Goal: Information Seeking & Learning: Find specific fact

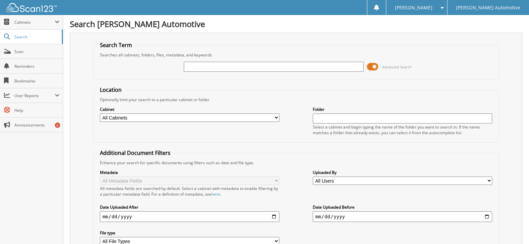
click at [219, 66] on input "text" at bounding box center [274, 67] width 180 height 10
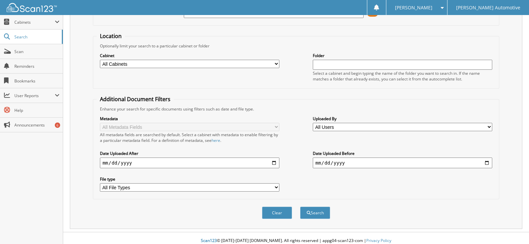
scroll to position [59, 0]
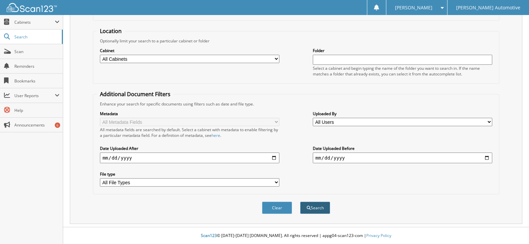
type input "675317"
click at [314, 208] on button "Search" at bounding box center [315, 208] width 30 height 12
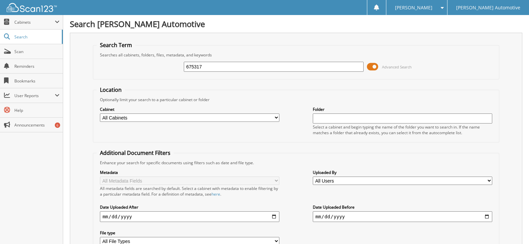
drag, startPoint x: 491, startPoint y: 84, endPoint x: 498, endPoint y: 86, distance: 6.6
click at [496, 86] on form "Search Term Searches all cabinets, folders, files, metadata, and keywords 67531…" at bounding box center [296, 160] width 407 height 239
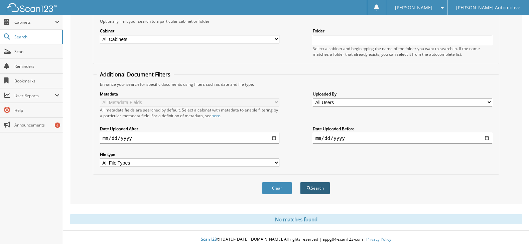
scroll to position [83, 0]
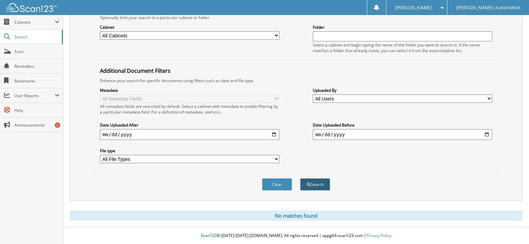
click at [314, 184] on button "Search" at bounding box center [315, 184] width 30 height 12
